Goal: Book appointment/travel/reservation

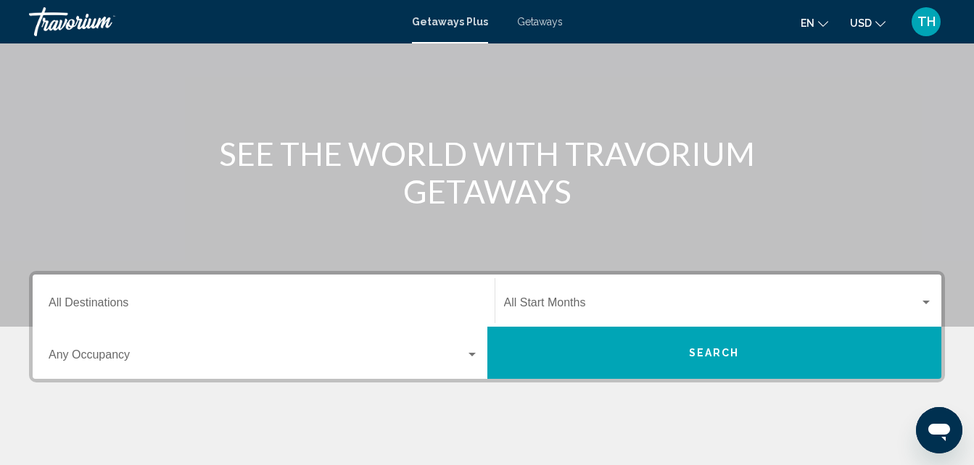
scroll to position [113, 0]
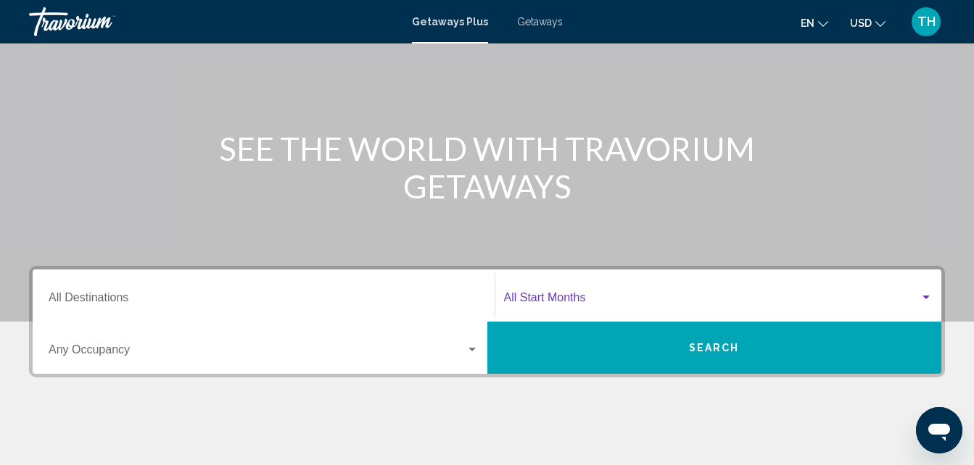
click at [929, 292] on div "Search widget" at bounding box center [925, 298] width 13 height 12
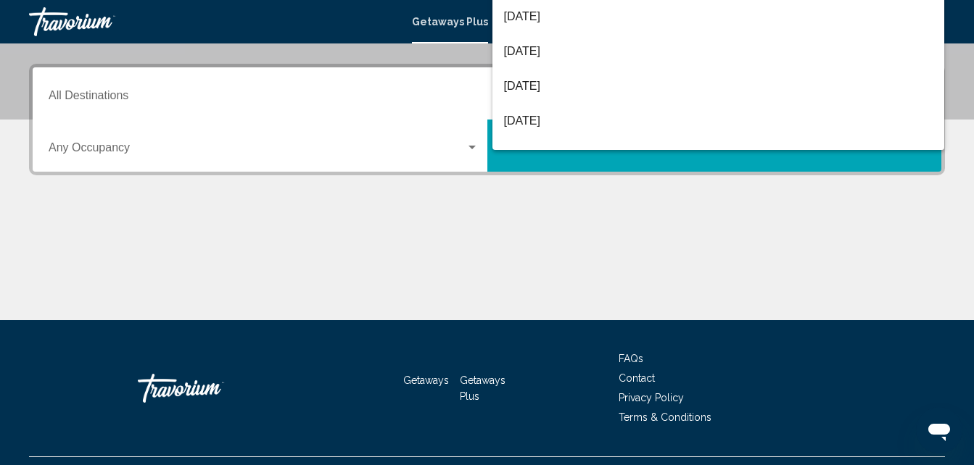
scroll to position [332, 0]
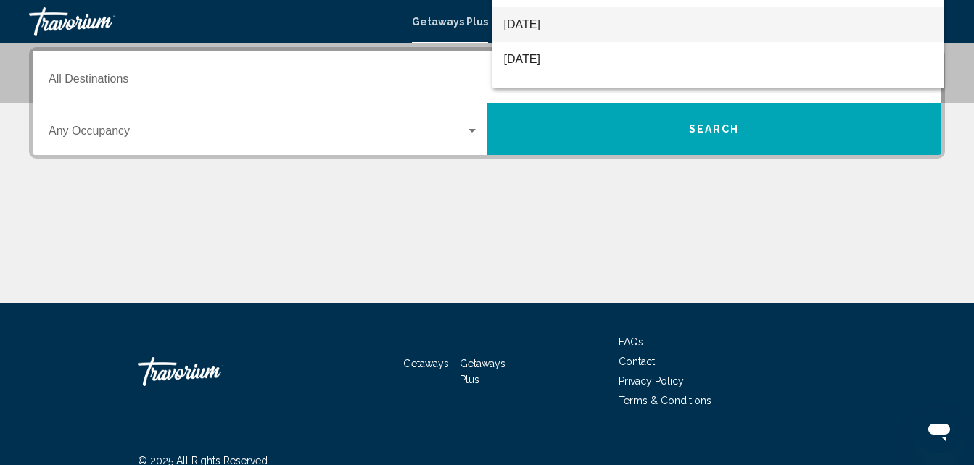
click at [659, 29] on span "[DATE]" at bounding box center [718, 24] width 429 height 35
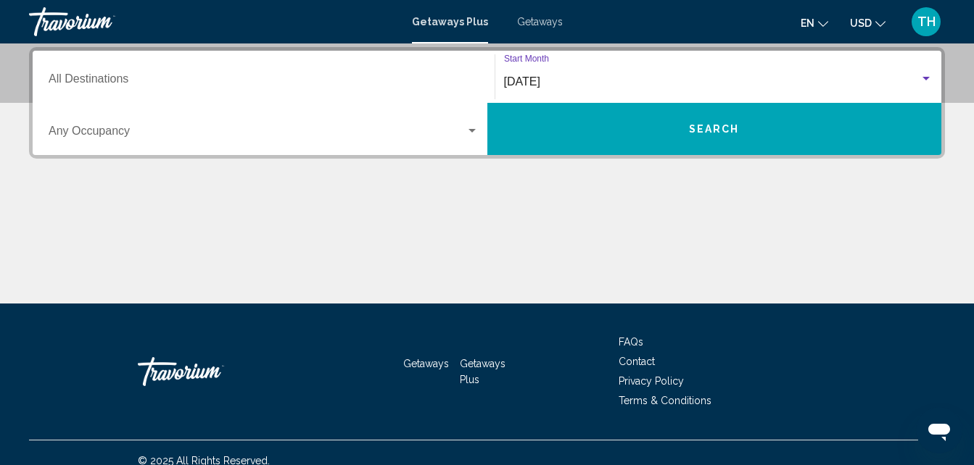
click at [638, 128] on button "Search" at bounding box center [714, 129] width 455 height 52
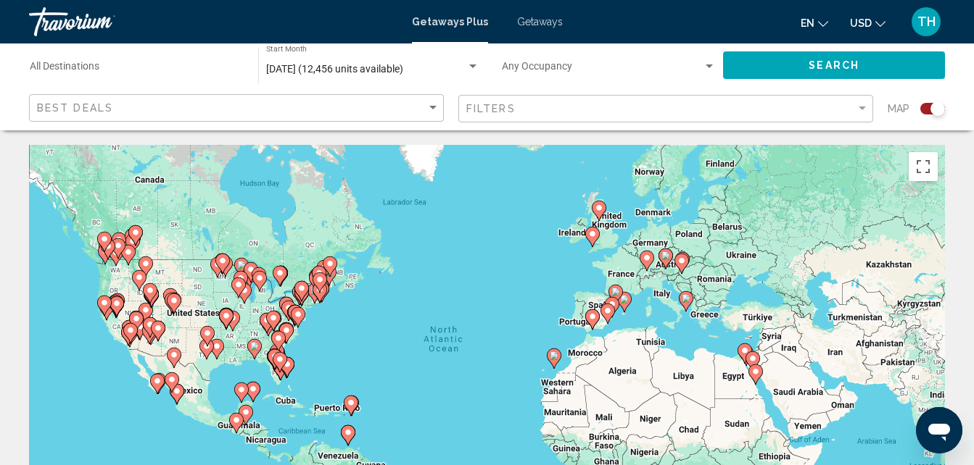
click at [82, 66] on input "Destination All Destinations" at bounding box center [137, 70] width 214 height 12
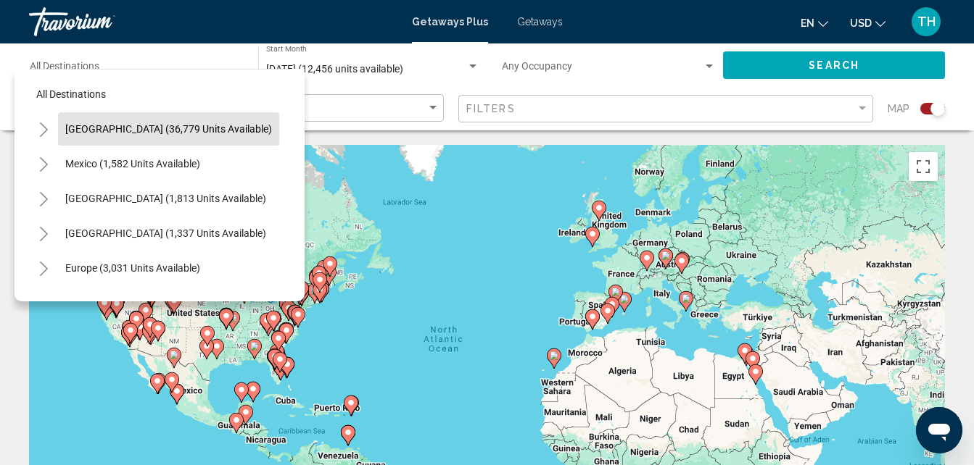
click at [240, 124] on button "[GEOGRAPHIC_DATA] (36,779 units available)" at bounding box center [168, 128] width 221 height 33
type input "**********"
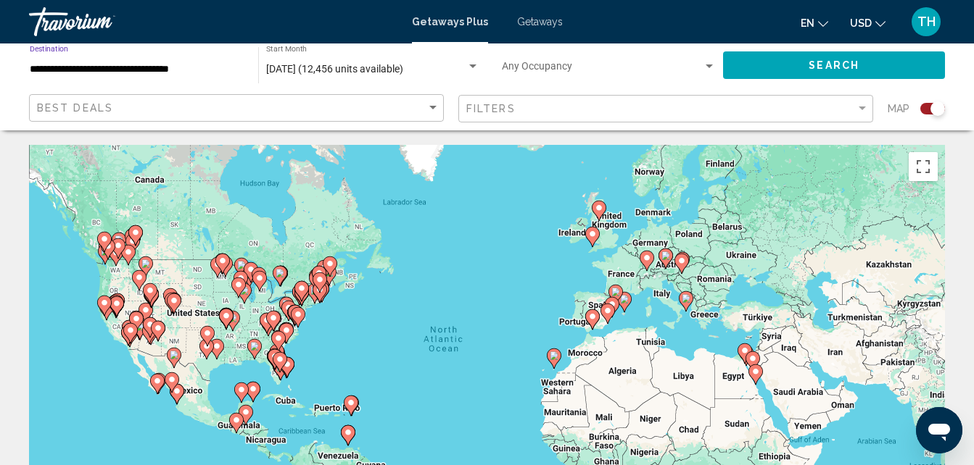
click at [682, 101] on div "Filters" at bounding box center [667, 109] width 402 height 27
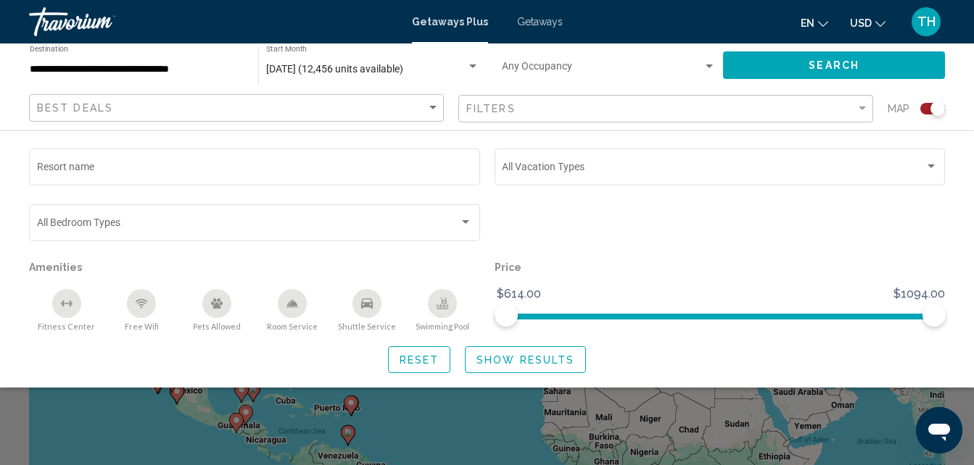
click at [682, 101] on div "Filters" at bounding box center [667, 109] width 402 height 27
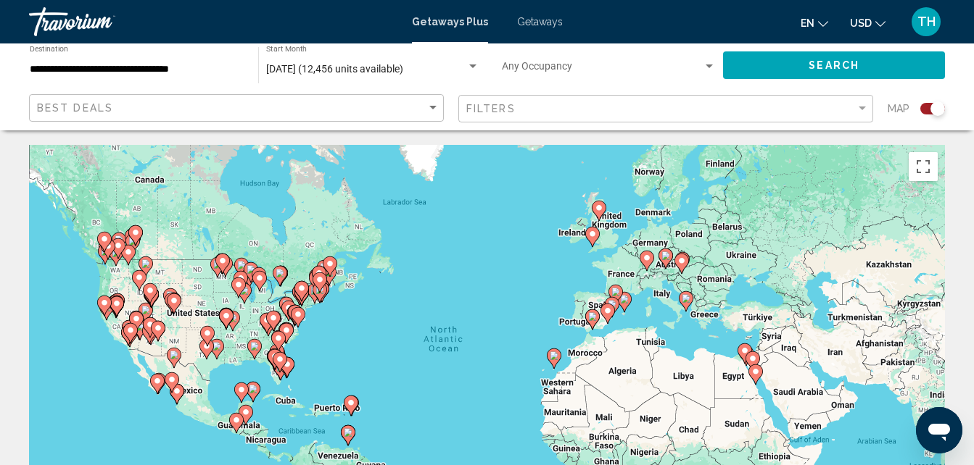
click at [935, 109] on div "Search widget" at bounding box center [937, 108] width 14 height 14
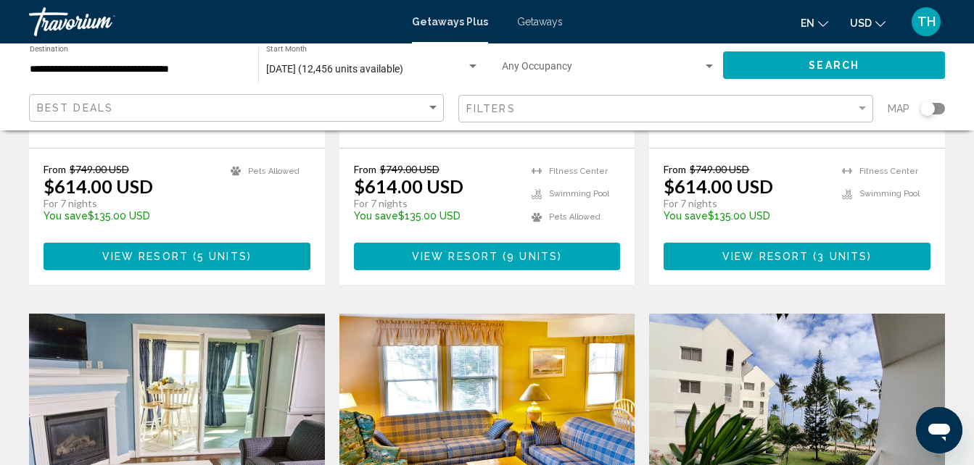
scroll to position [982, 0]
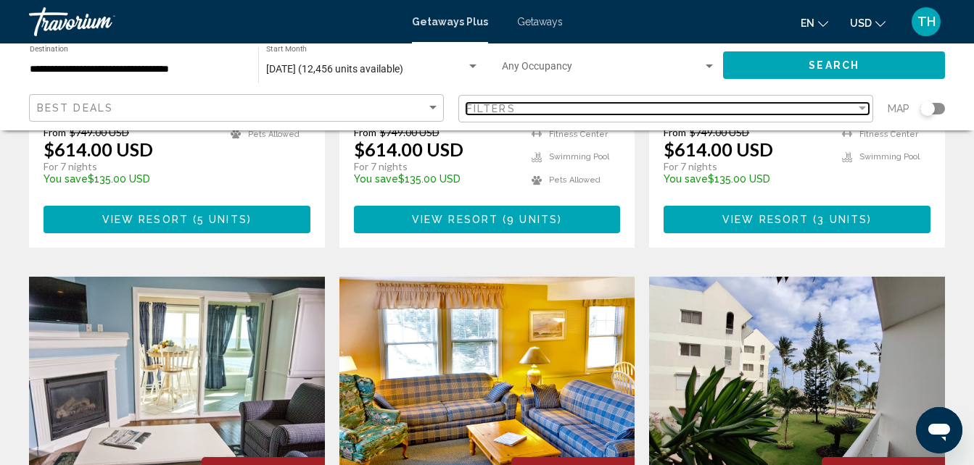
click at [508, 110] on span "Filters" at bounding box center [490, 109] width 49 height 12
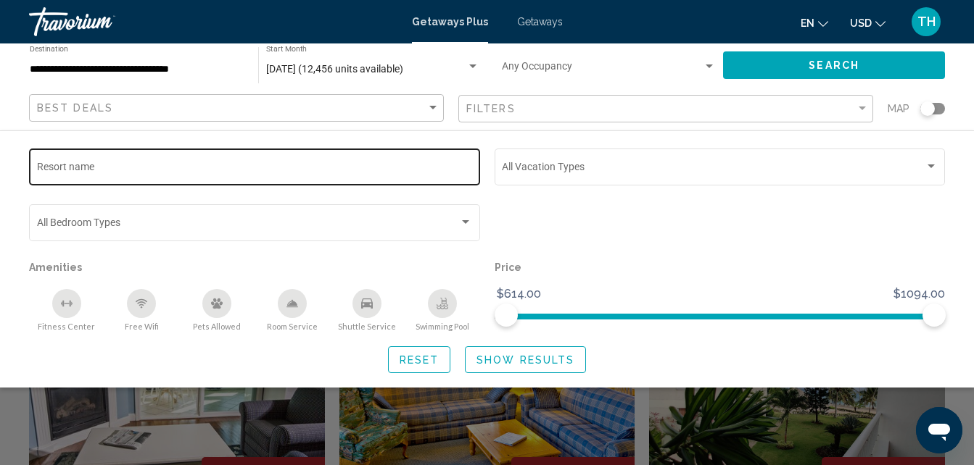
click at [229, 167] on input "Resort name" at bounding box center [255, 170] width 436 height 12
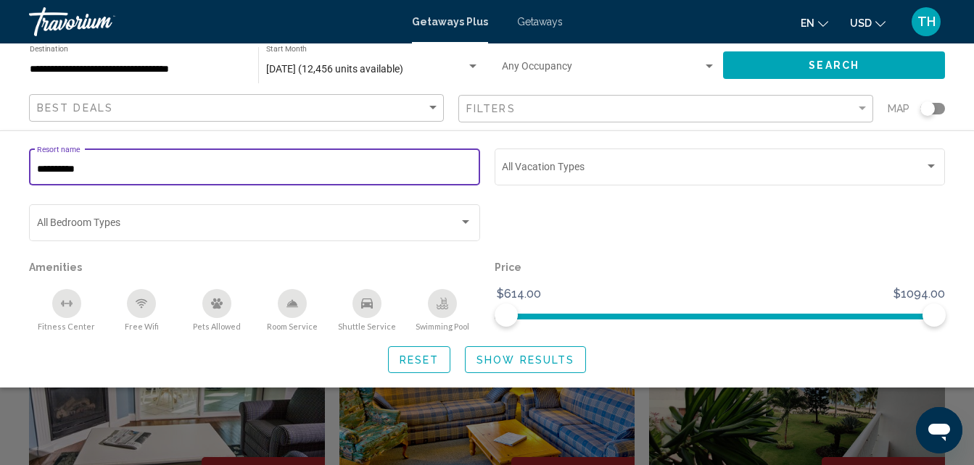
type input "**********"
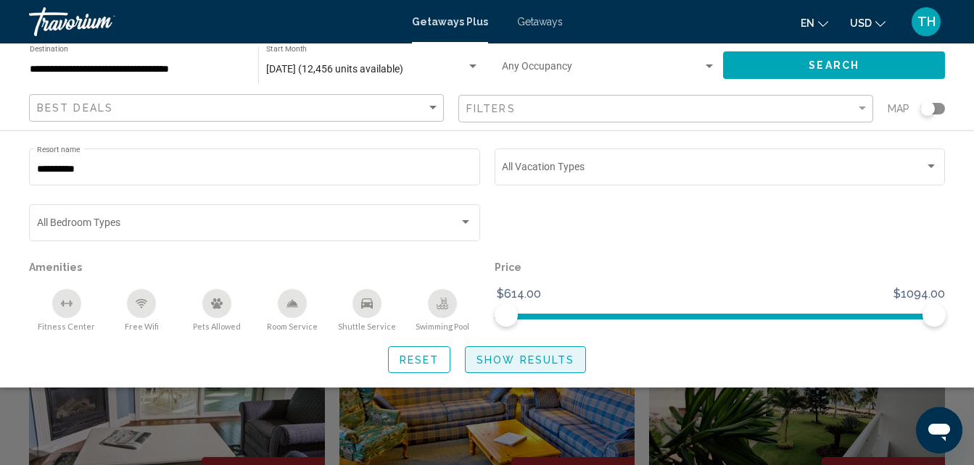
click at [534, 363] on span "Show Results" at bounding box center [525, 360] width 98 height 12
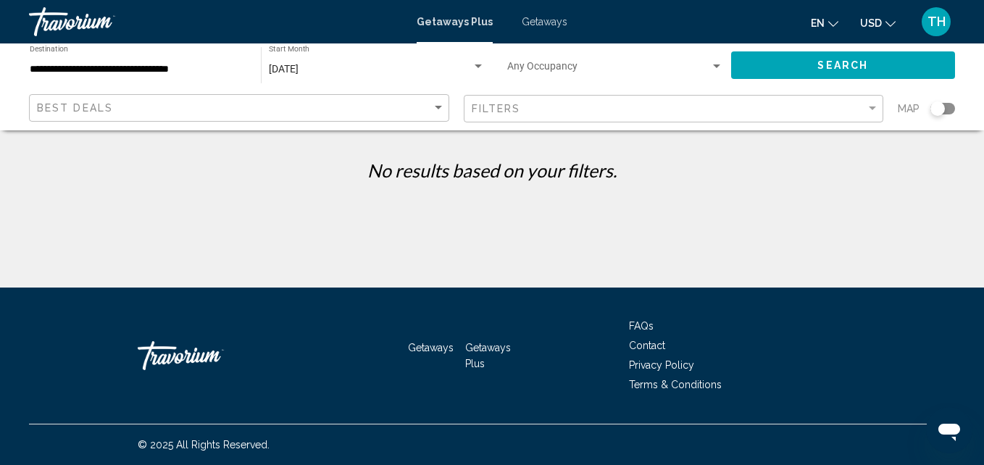
click at [719, 121] on div "Filters" at bounding box center [676, 109] width 408 height 27
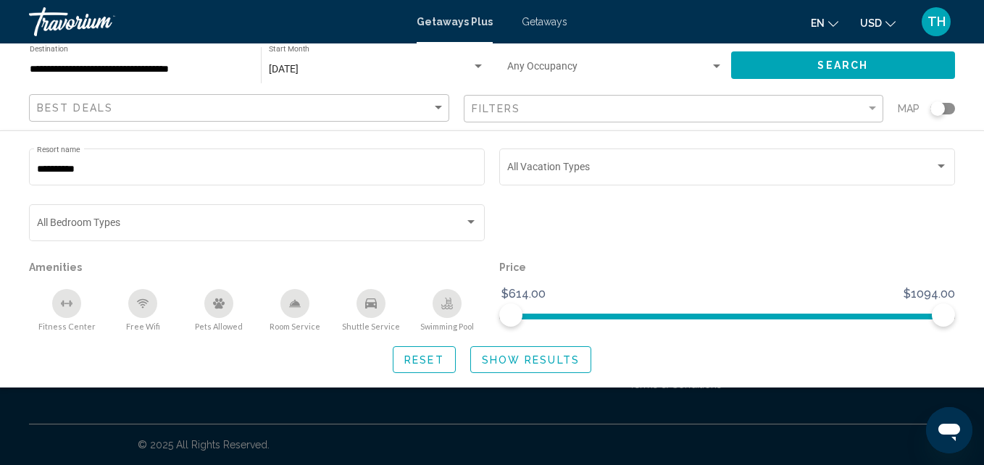
click at [430, 370] on button "Reset" at bounding box center [424, 359] width 63 height 27
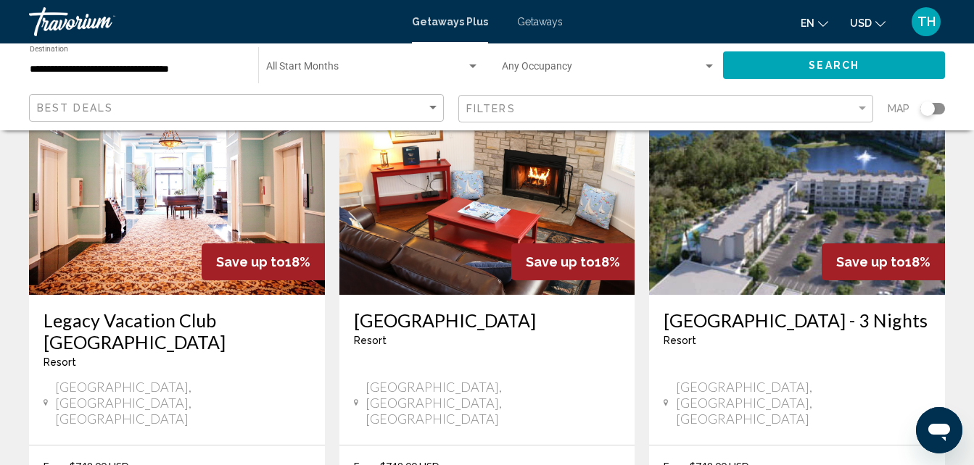
scroll to position [678, 0]
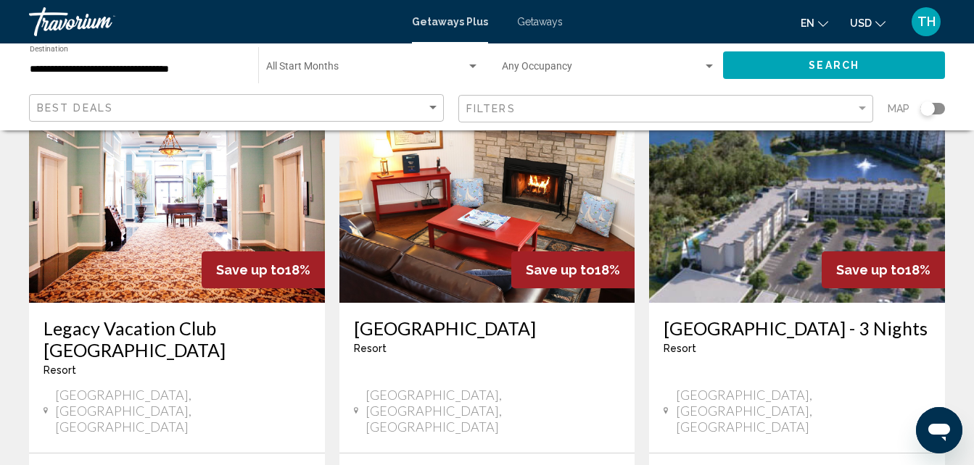
click at [797, 231] on img "Main content" at bounding box center [797, 187] width 296 height 232
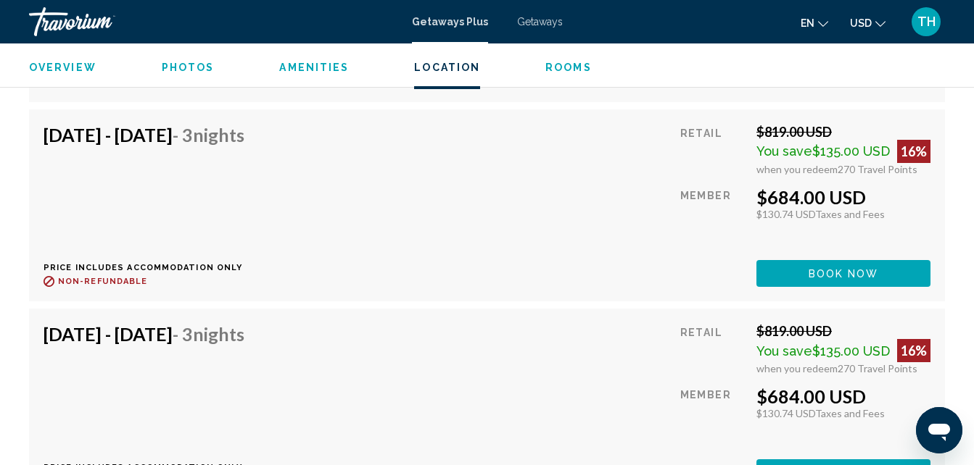
scroll to position [4508, 0]
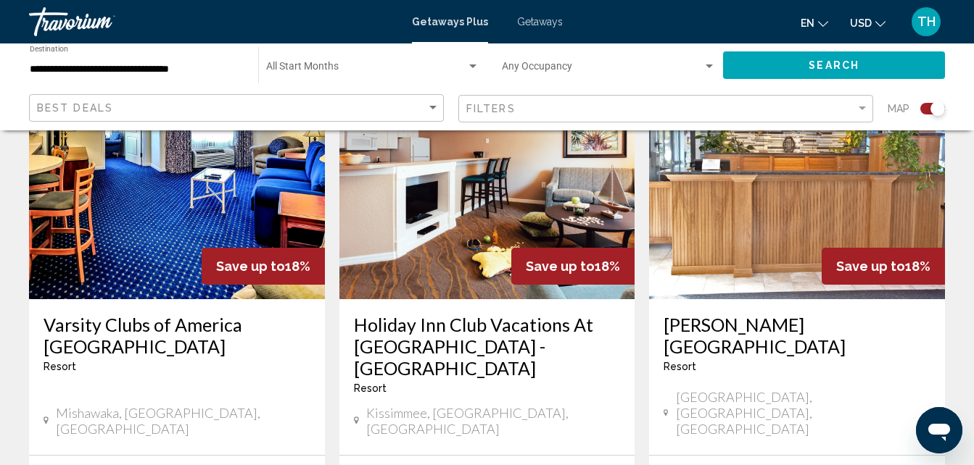
scroll to position [563, 0]
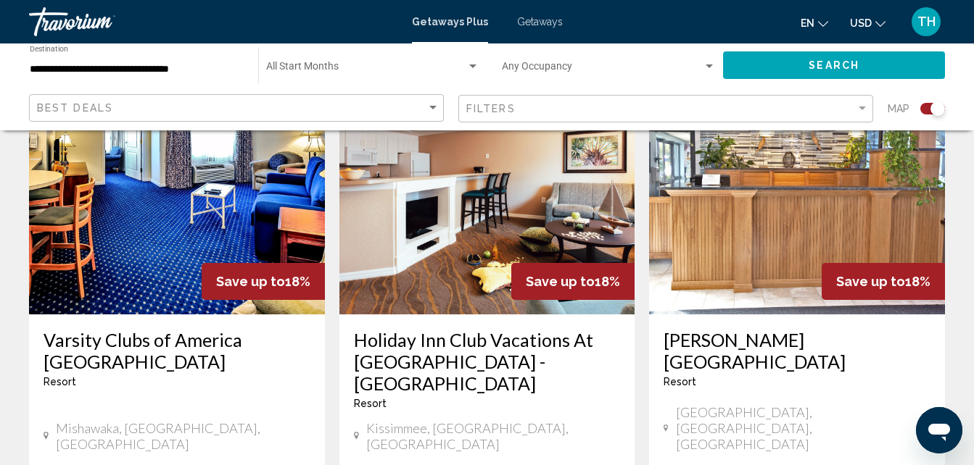
click at [466, 346] on h3 "Holiday Inn Club Vacations At [GEOGRAPHIC_DATA] - [GEOGRAPHIC_DATA]" at bounding box center [487, 361] width 267 height 65
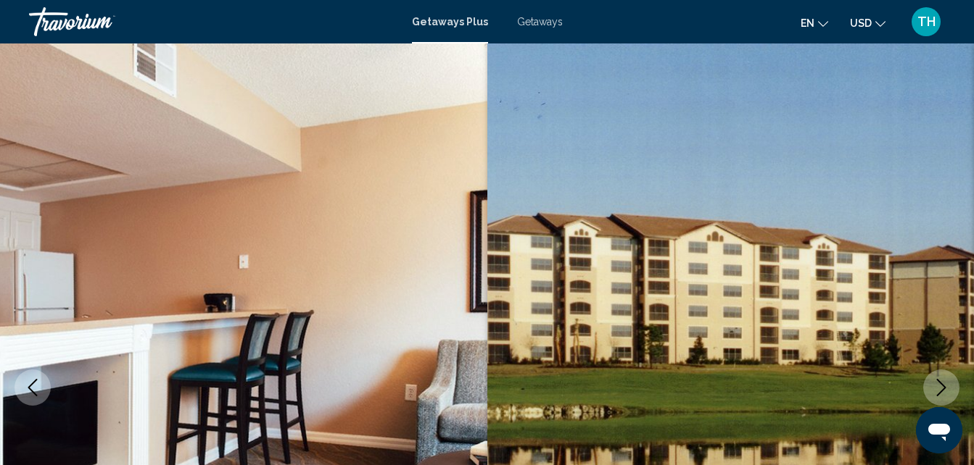
click at [66, 23] on div "Travorium" at bounding box center [101, 21] width 145 height 29
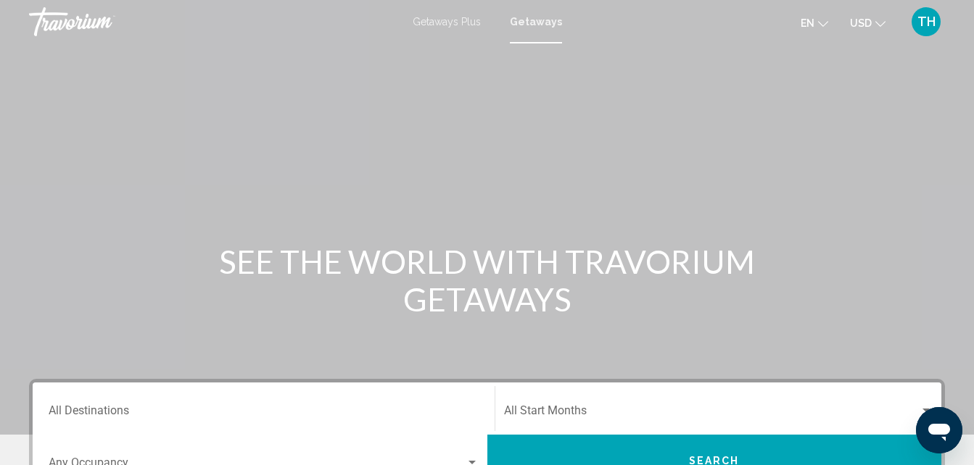
click at [927, 22] on span "TH" at bounding box center [926, 21] width 18 height 14
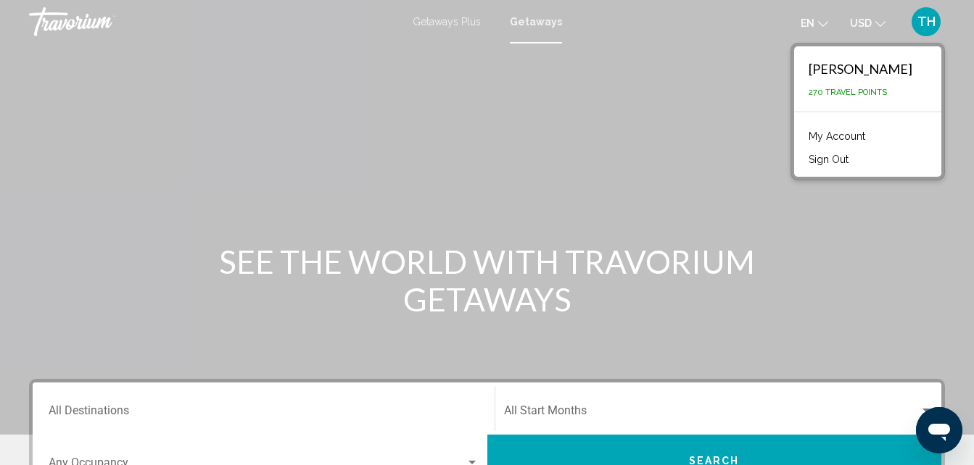
click at [927, 22] on span "TH" at bounding box center [926, 21] width 18 height 14
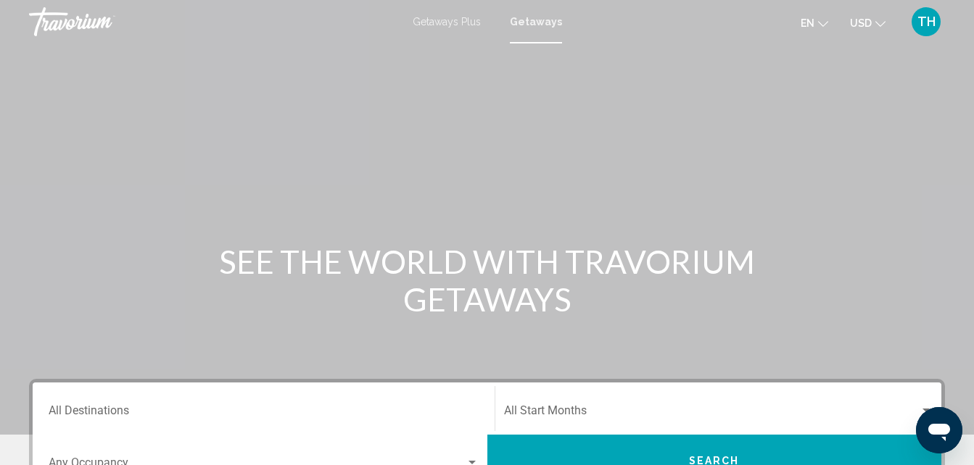
click at [927, 22] on span "TH" at bounding box center [926, 21] width 18 height 14
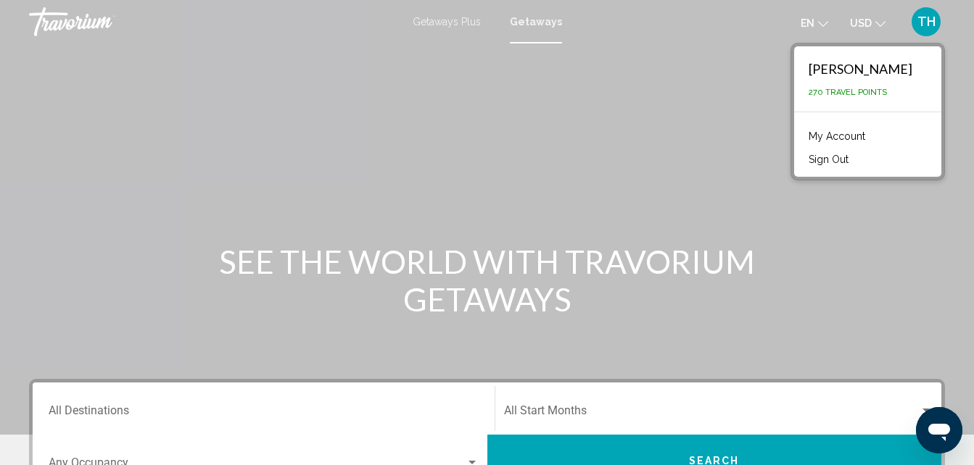
click at [927, 22] on span "TH" at bounding box center [926, 21] width 18 height 14
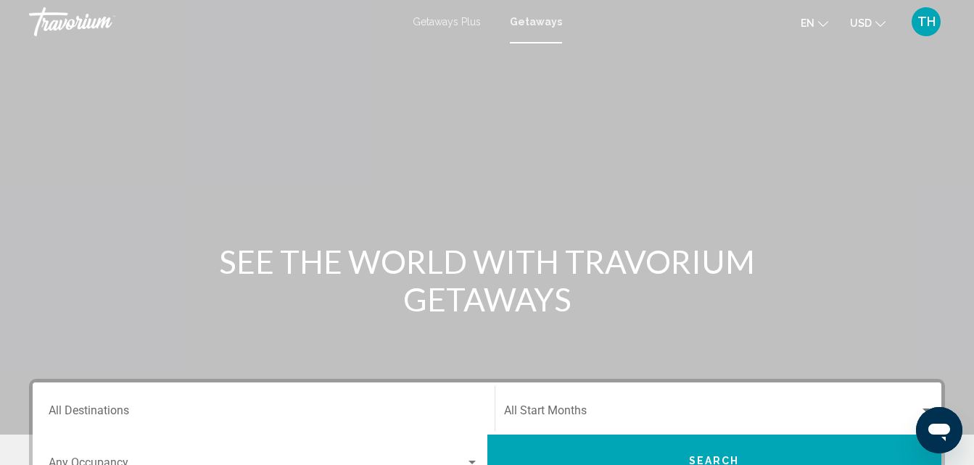
click at [927, 22] on span "TH" at bounding box center [926, 21] width 18 height 14
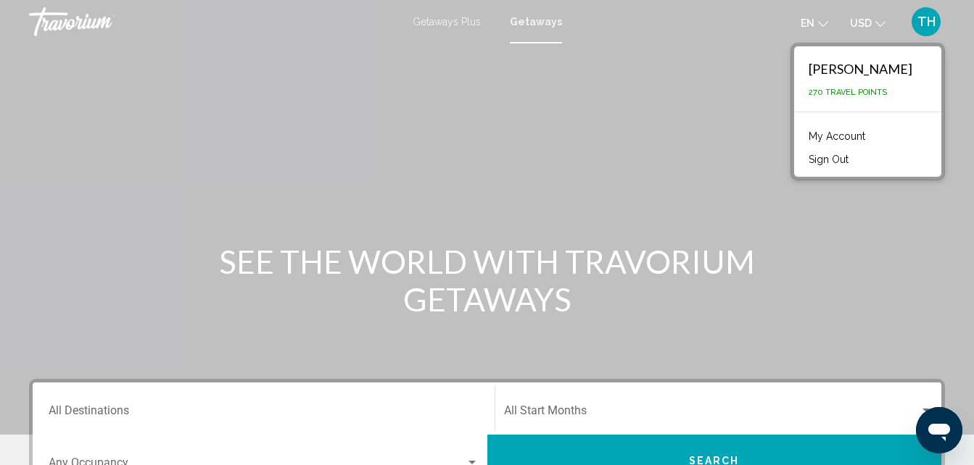
click at [887, 94] on span "270 Travel Points" at bounding box center [847, 92] width 78 height 9
click at [43, 22] on div "Travorium" at bounding box center [101, 21] width 145 height 29
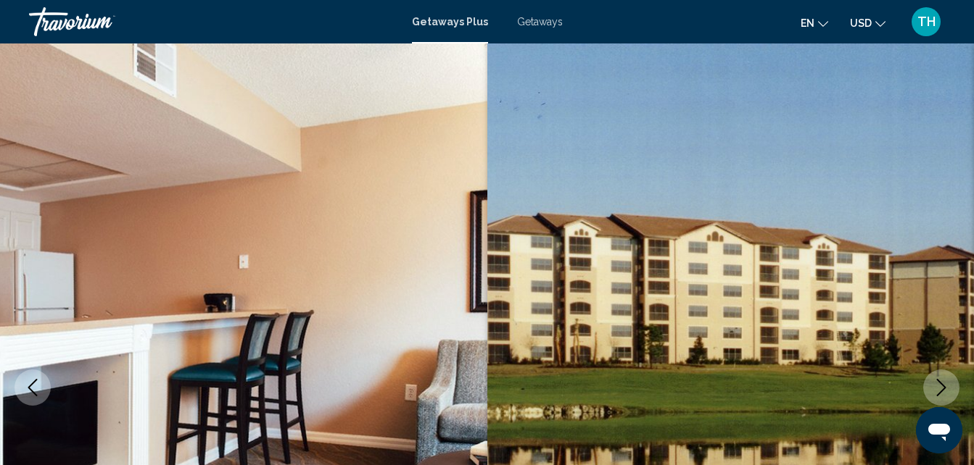
click at [60, 19] on div "Travorium" at bounding box center [101, 21] width 145 height 29
